Goal: Find specific page/section: Find specific page/section

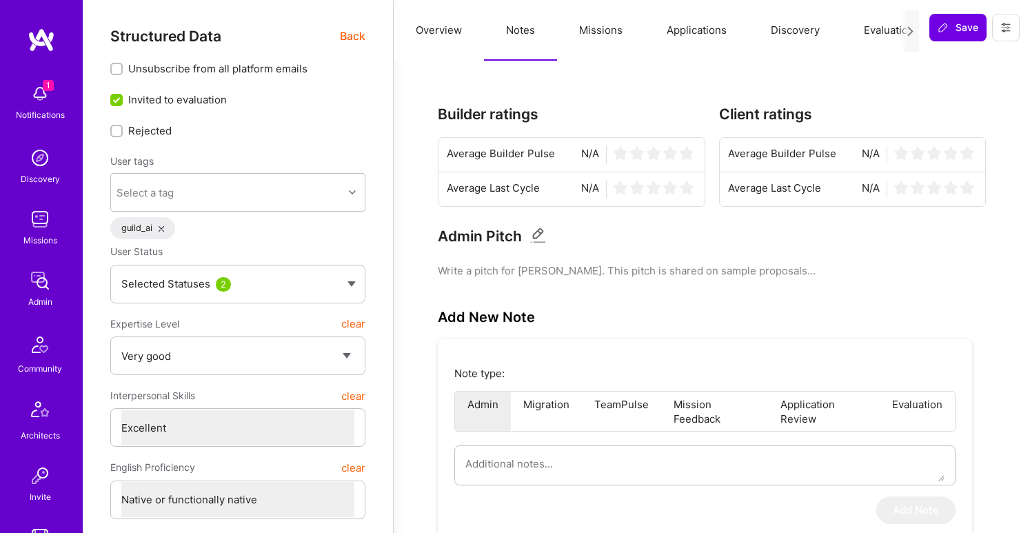
select select "5"
select select "7"
select select "US"
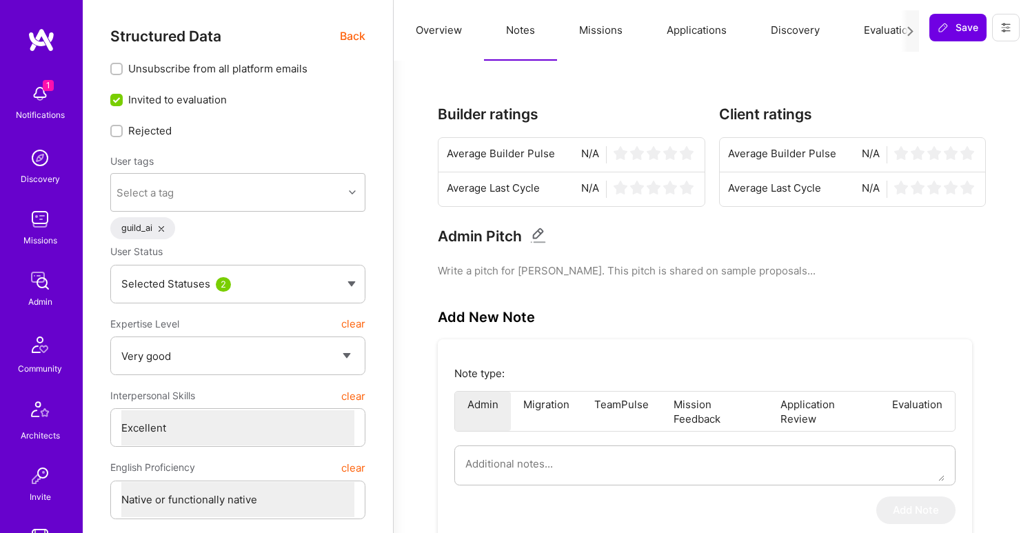
select select "Right Now"
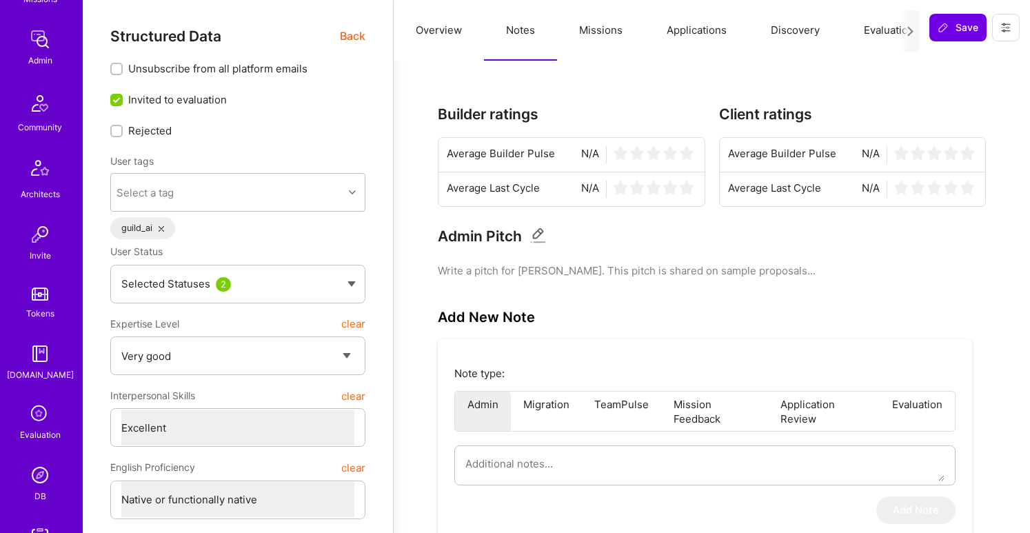
scroll to position [323, 0]
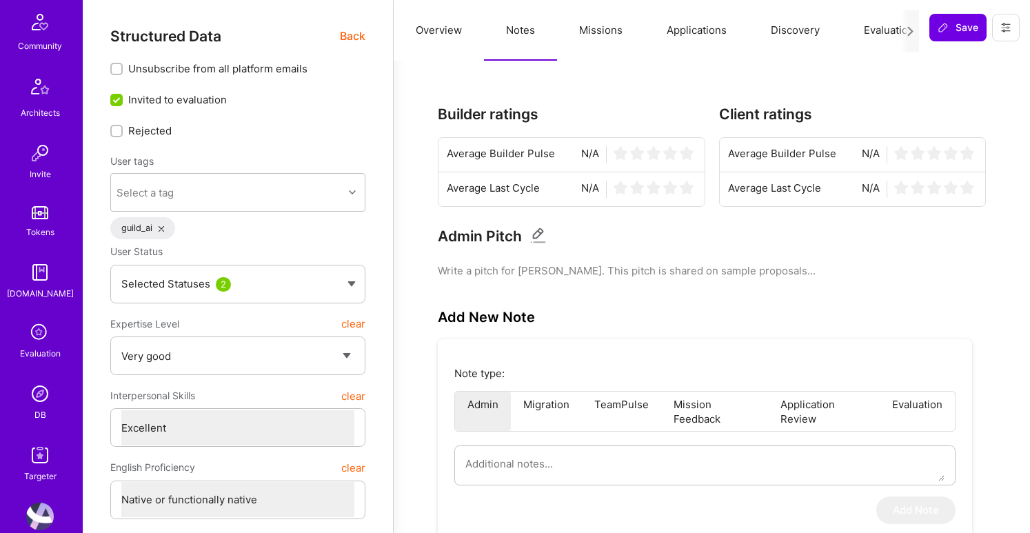
click at [45, 394] on img at bounding box center [40, 394] width 28 height 28
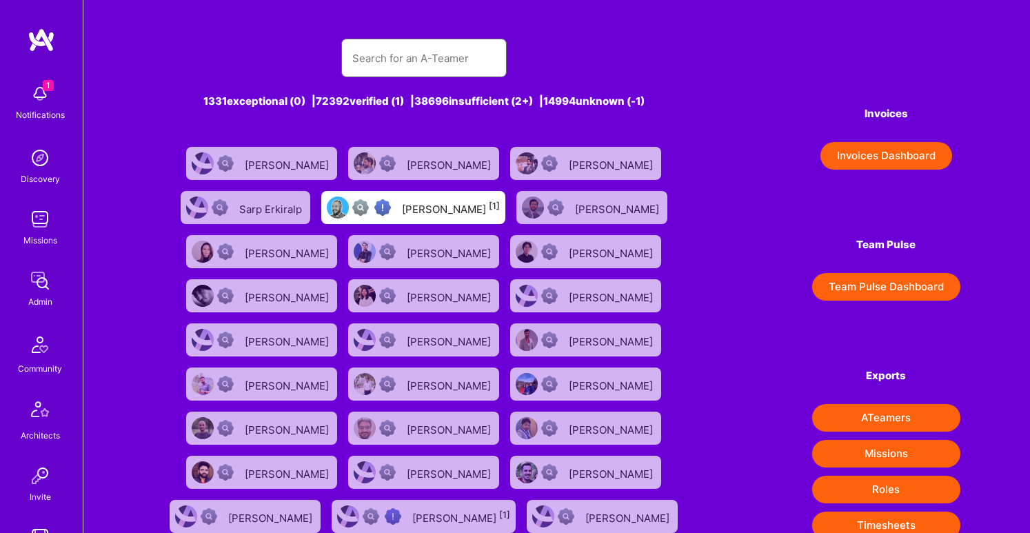
click at [372, 57] on input "text" at bounding box center [423, 58] width 143 height 35
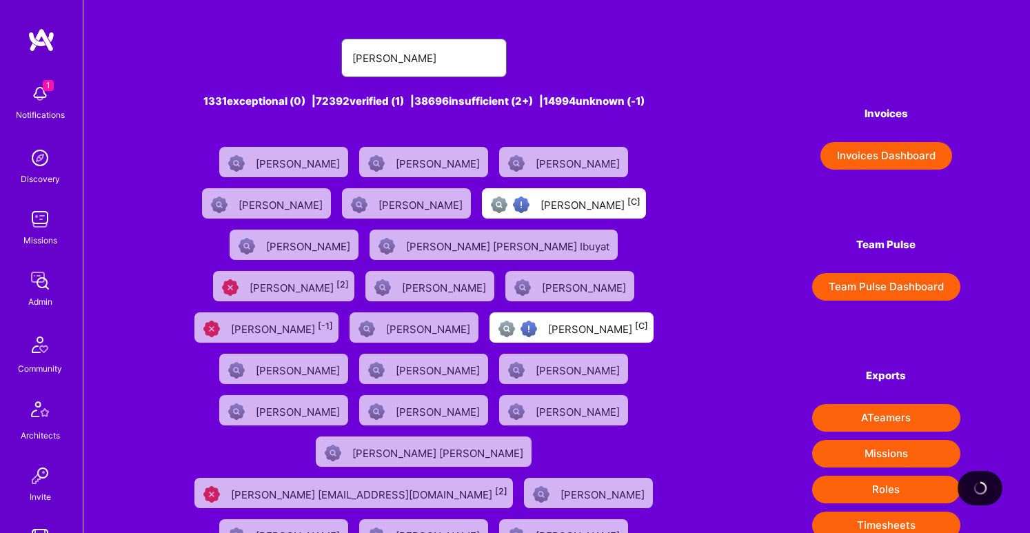
type input "[PERSON_NAME]"
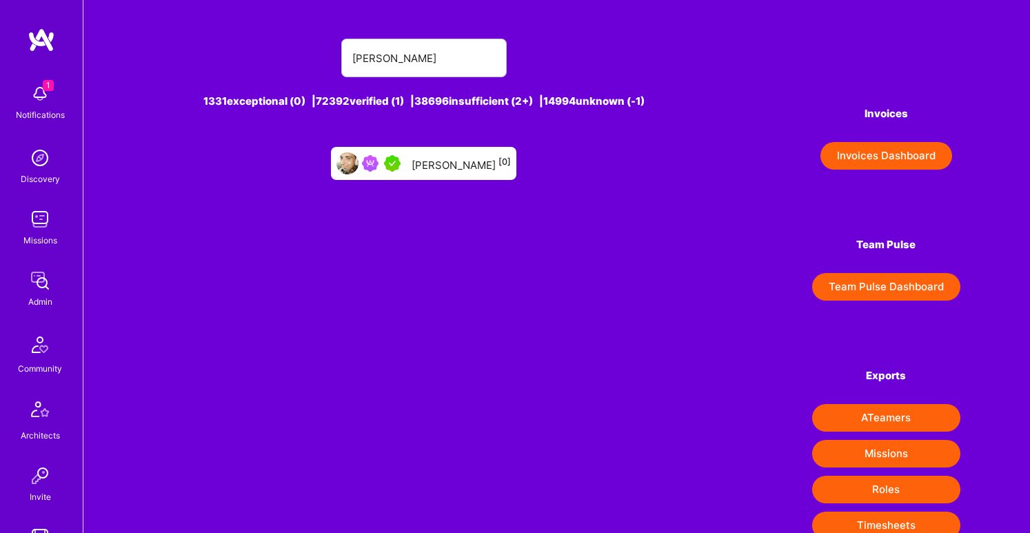
click at [458, 152] on div "[PERSON_NAME] [0]" at bounding box center [423, 163] width 185 height 33
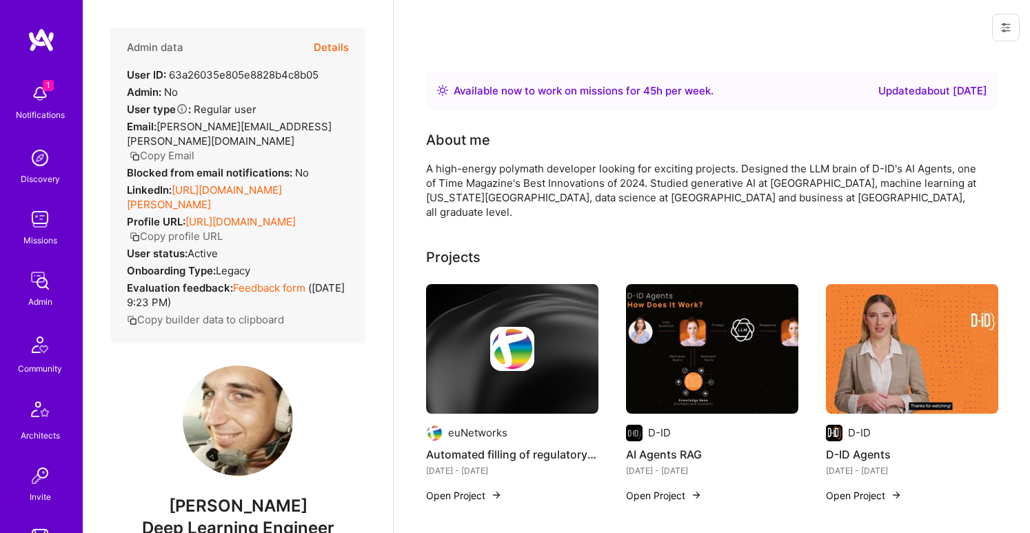
click at [333, 45] on button "Details" at bounding box center [331, 48] width 35 height 40
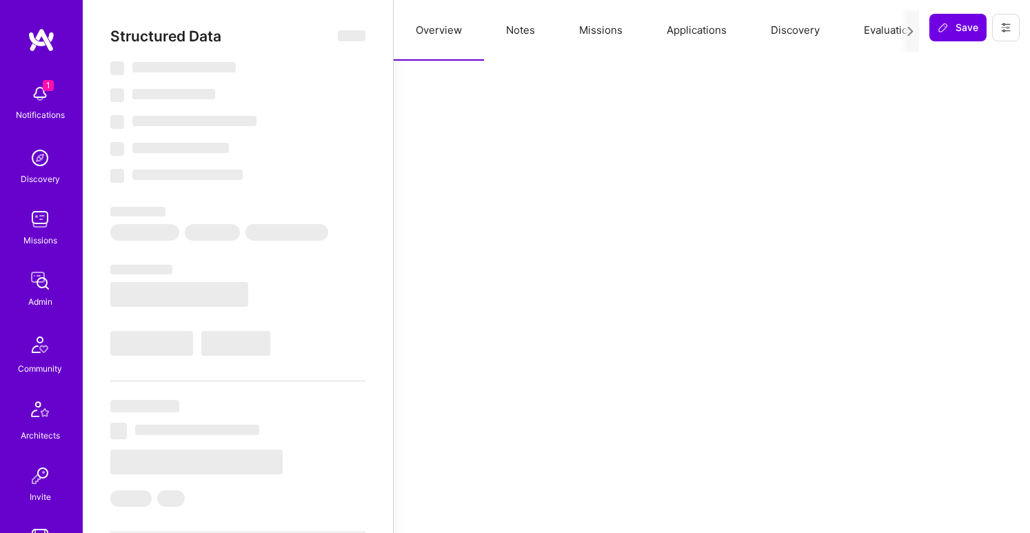
click at [608, 32] on button "Missions" at bounding box center [601, 30] width 88 height 61
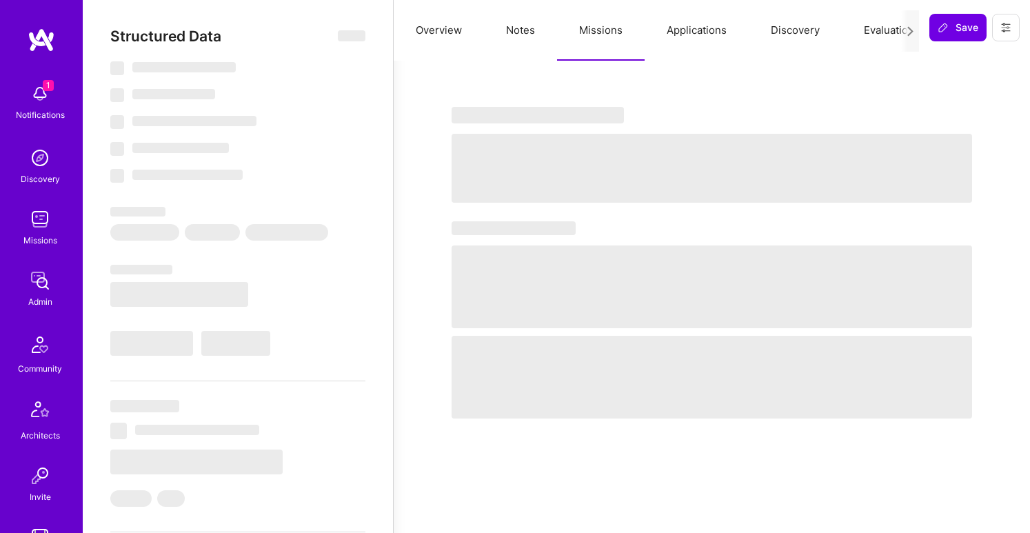
type textarea "x"
select select "Right Now"
select select "7"
select select "4"
select select "7"
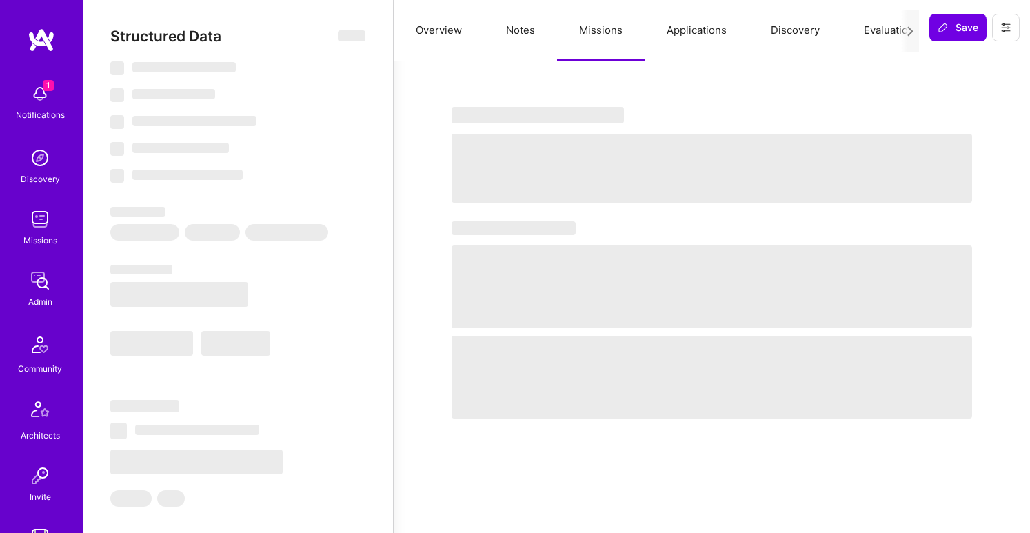
select select "6"
select select "DE"
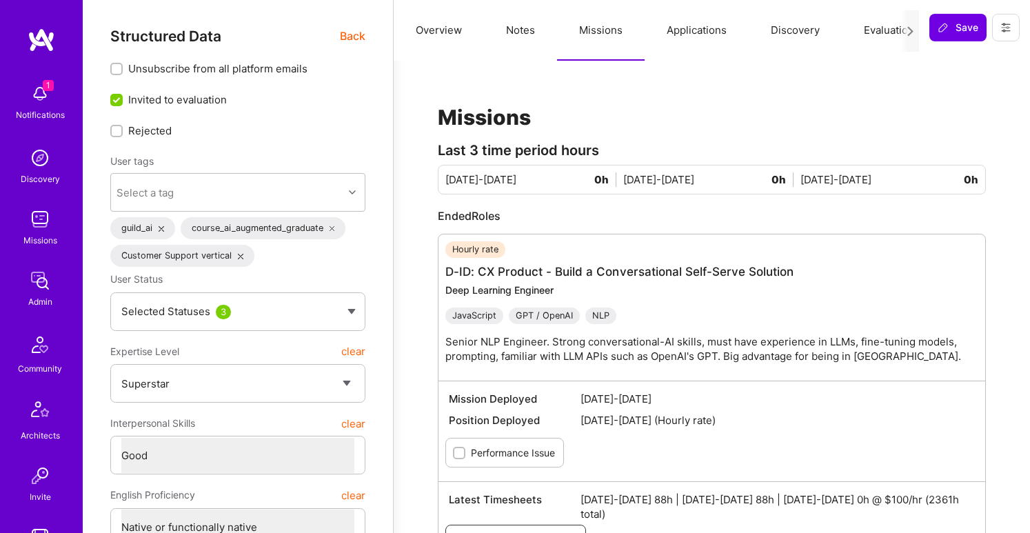
click at [706, 34] on button "Applications" at bounding box center [696, 30] width 104 height 61
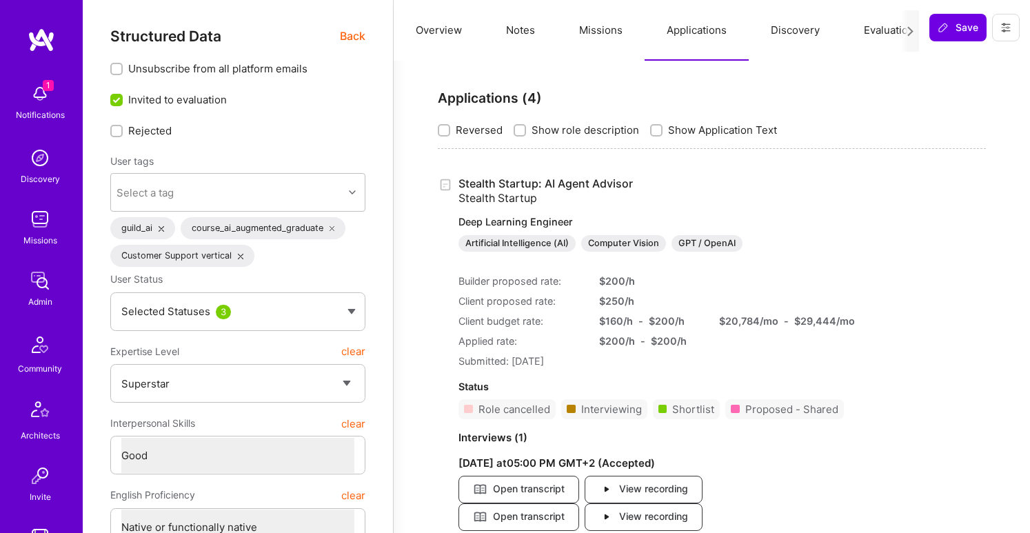
click at [514, 26] on button "Notes" at bounding box center [520, 30] width 73 height 61
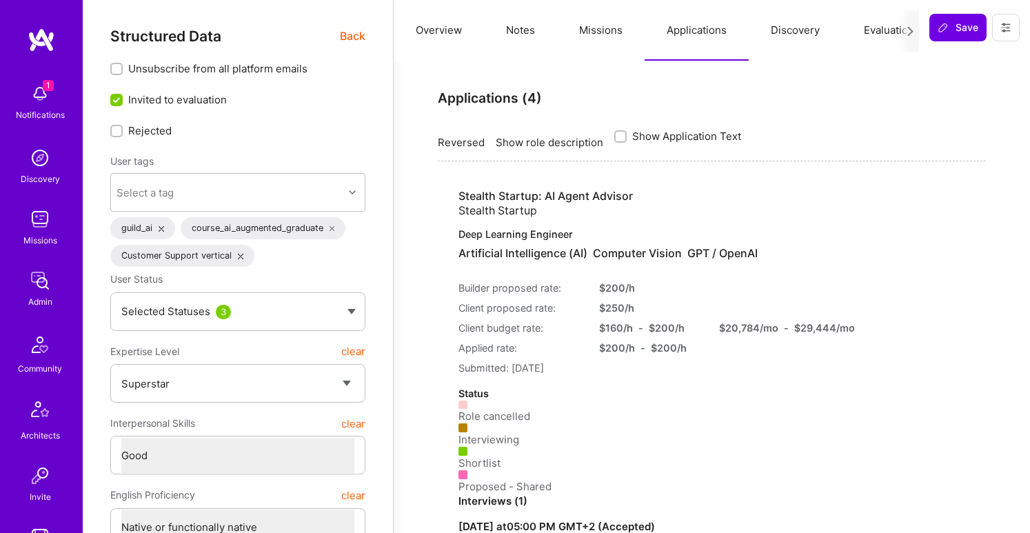
type textarea "x"
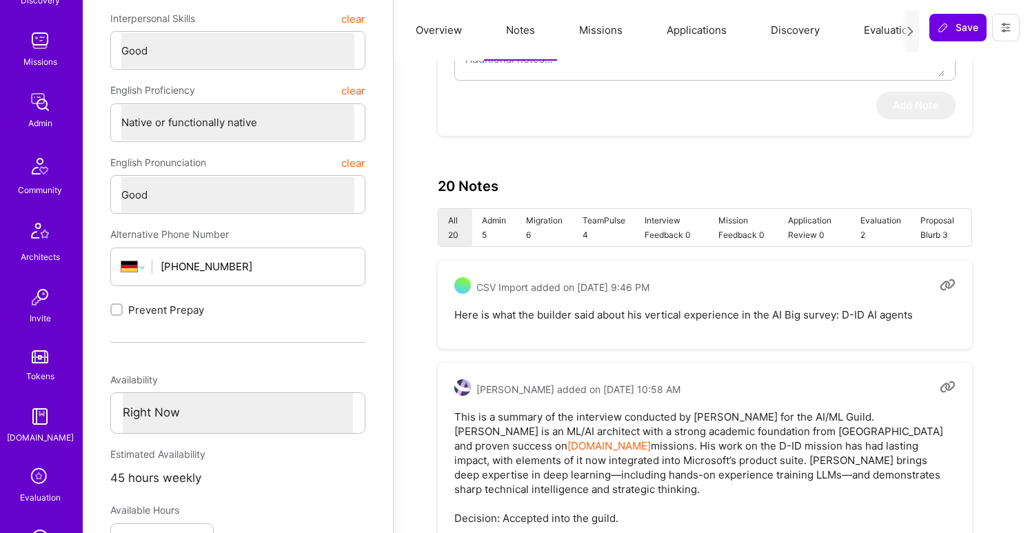
scroll to position [251, 0]
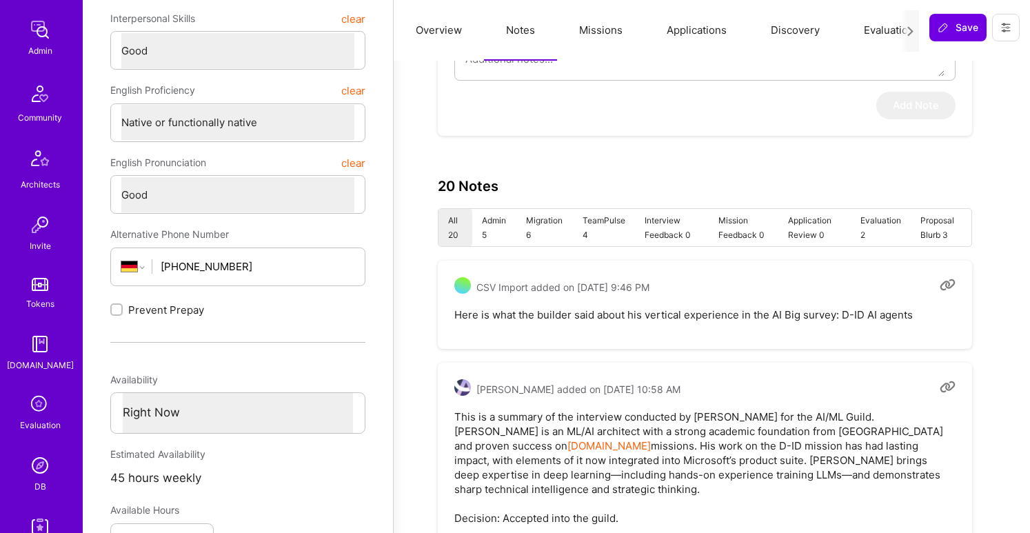
click at [38, 458] on img at bounding box center [40, 465] width 28 height 28
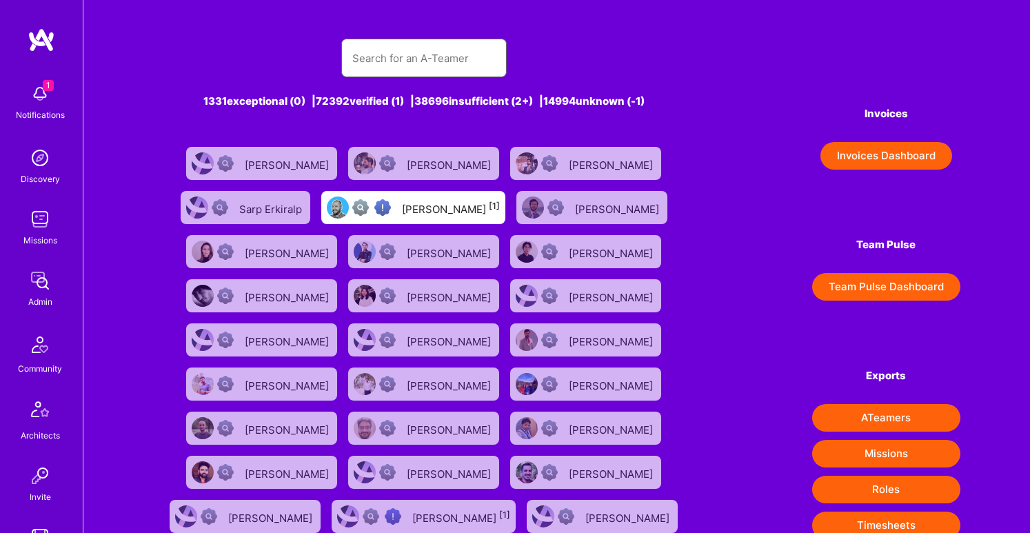
click at [396, 69] on input "text" at bounding box center [423, 58] width 143 height 35
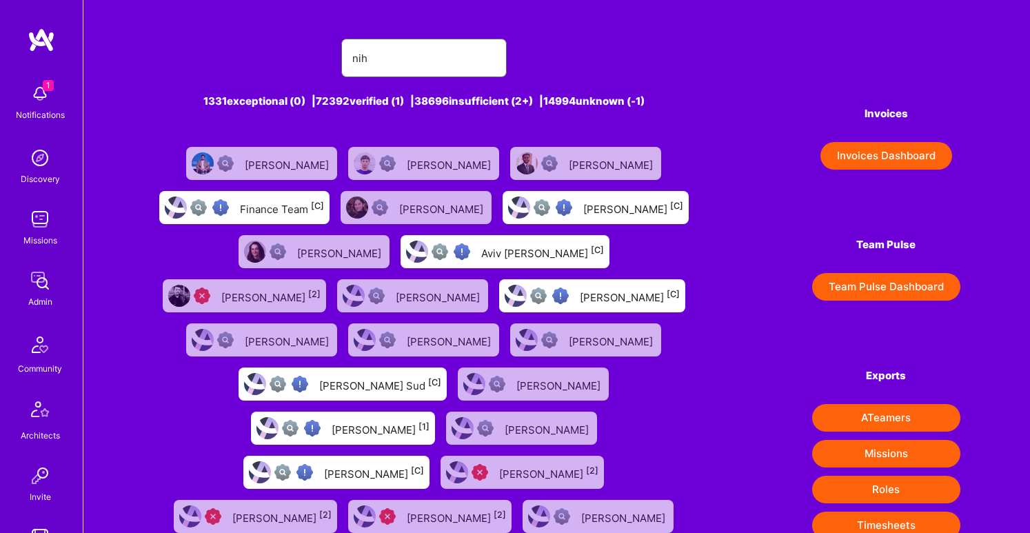
type input "[PERSON_NAME]"
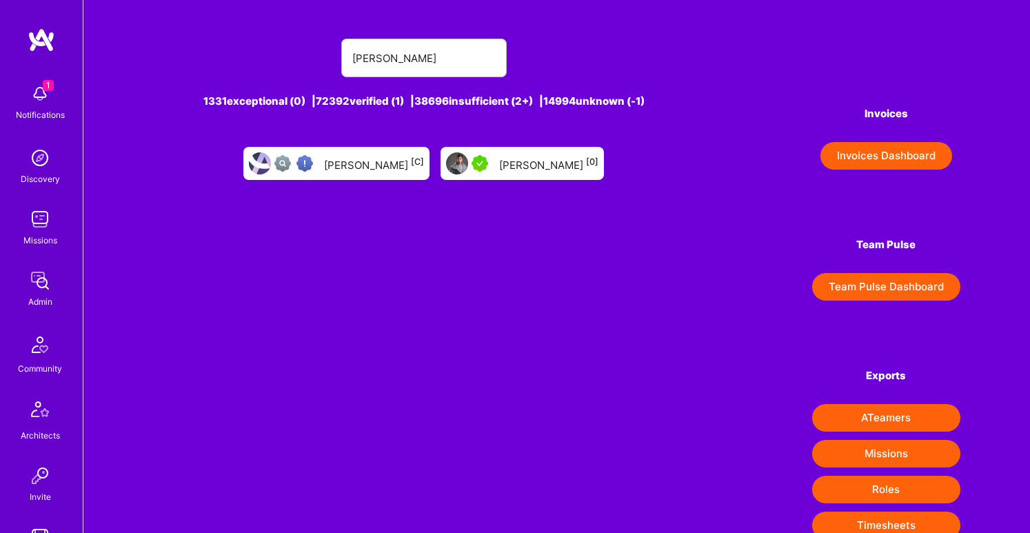
click at [507, 172] on div "[PERSON_NAME] [0]" at bounding box center [521, 163] width 163 height 33
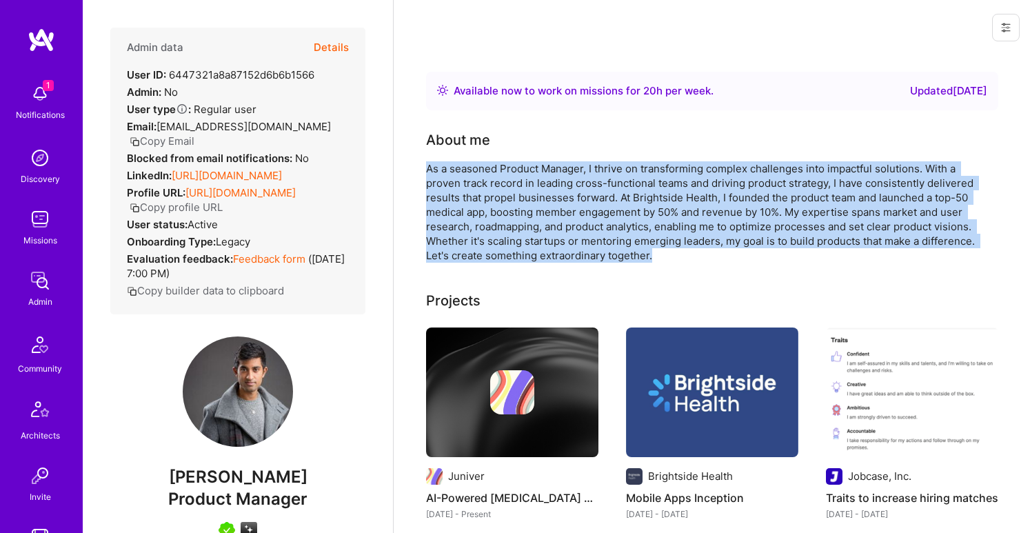
drag, startPoint x: 524, startPoint y: 168, endPoint x: 698, endPoint y: 254, distance: 194.2
